Goal: Task Accomplishment & Management: Manage account settings

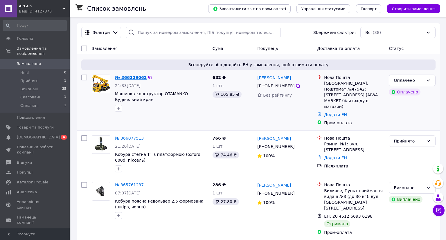
click at [128, 78] on link "№ 366229062" at bounding box center [131, 77] width 32 height 5
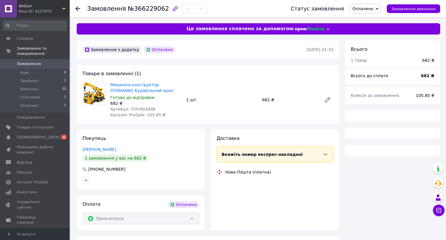
click at [370, 10] on span "Оплачено" at bounding box center [363, 8] width 21 height 5
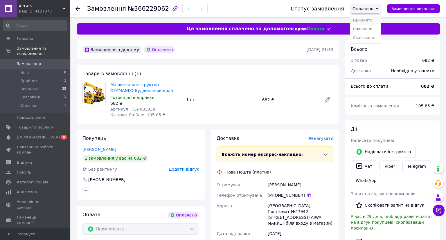
click at [365, 20] on li "Прийнято" at bounding box center [365, 20] width 30 height 9
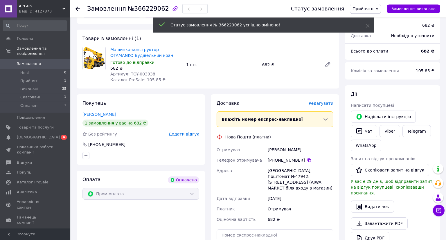
scroll to position [61, 0]
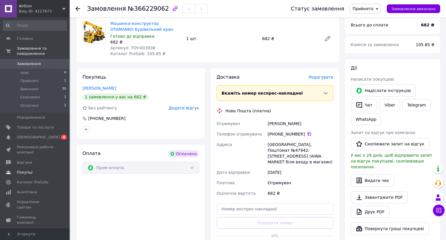
click at [21, 170] on link "Покупці" at bounding box center [35, 173] width 70 height 10
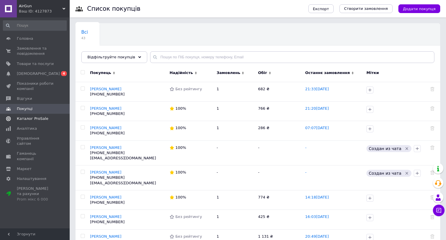
click at [26, 118] on span "Каталог ProSale" at bounding box center [32, 118] width 31 height 5
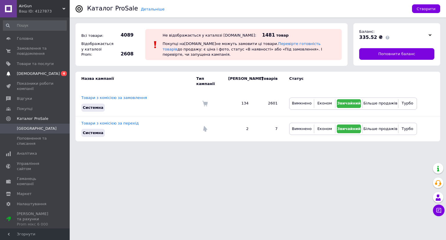
click at [43, 73] on span "[DEMOGRAPHIC_DATA]" at bounding box center [35, 73] width 37 height 5
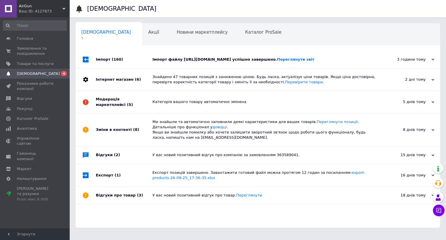
click at [127, 68] on div "Імпорт (160)" at bounding box center [124, 59] width 57 height 17
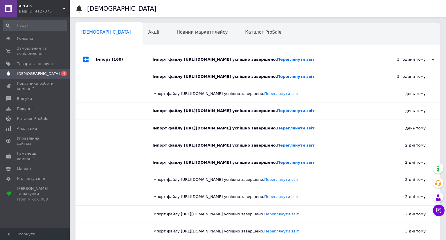
click at [118, 85] on div at bounding box center [124, 76] width 57 height 17
click at [124, 68] on div "Імпорт (160)" at bounding box center [124, 59] width 57 height 17
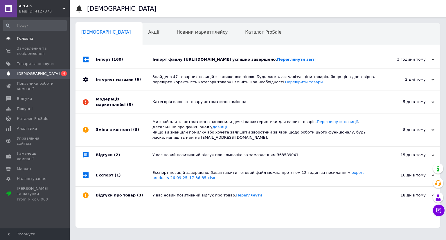
click at [27, 43] on link "Головна" at bounding box center [35, 39] width 70 height 10
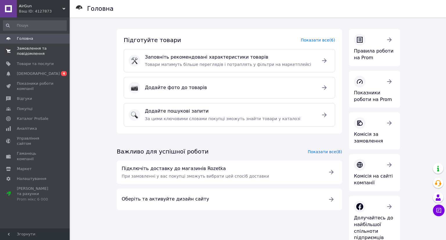
click at [31, 52] on span "Замовлення та повідомлення" at bounding box center [35, 51] width 37 height 10
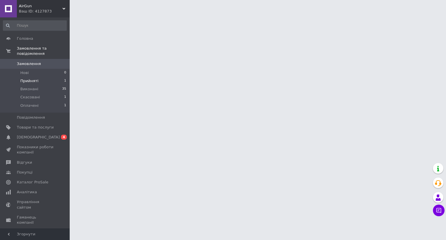
click at [36, 77] on li "Прийняті 1" at bounding box center [35, 81] width 70 height 8
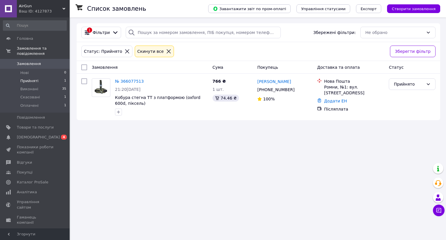
click at [26, 61] on span "Замовлення" at bounding box center [29, 63] width 24 height 5
